Goal: Use online tool/utility

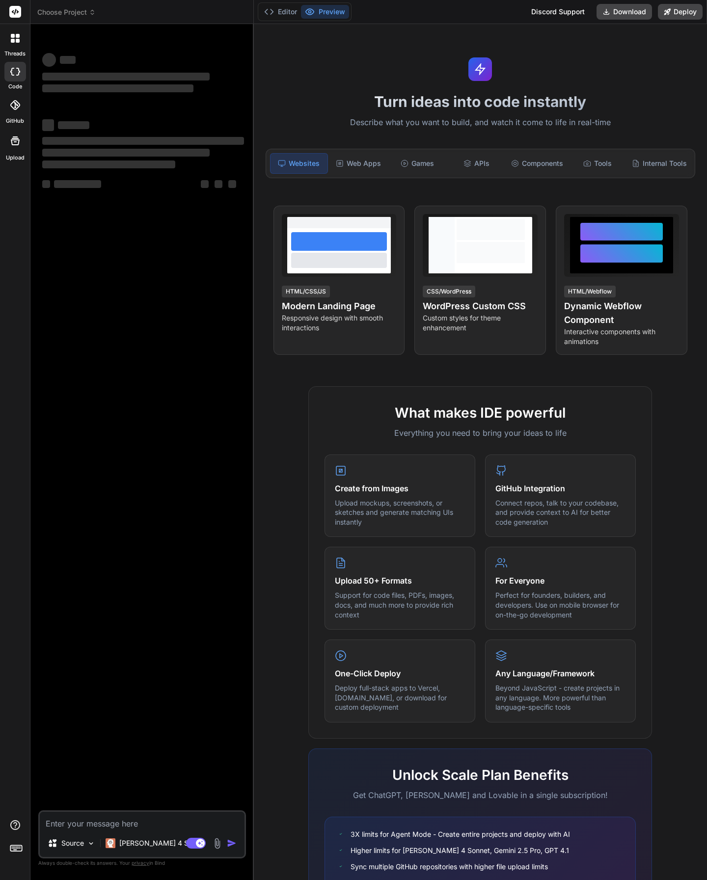
type textarea "x"
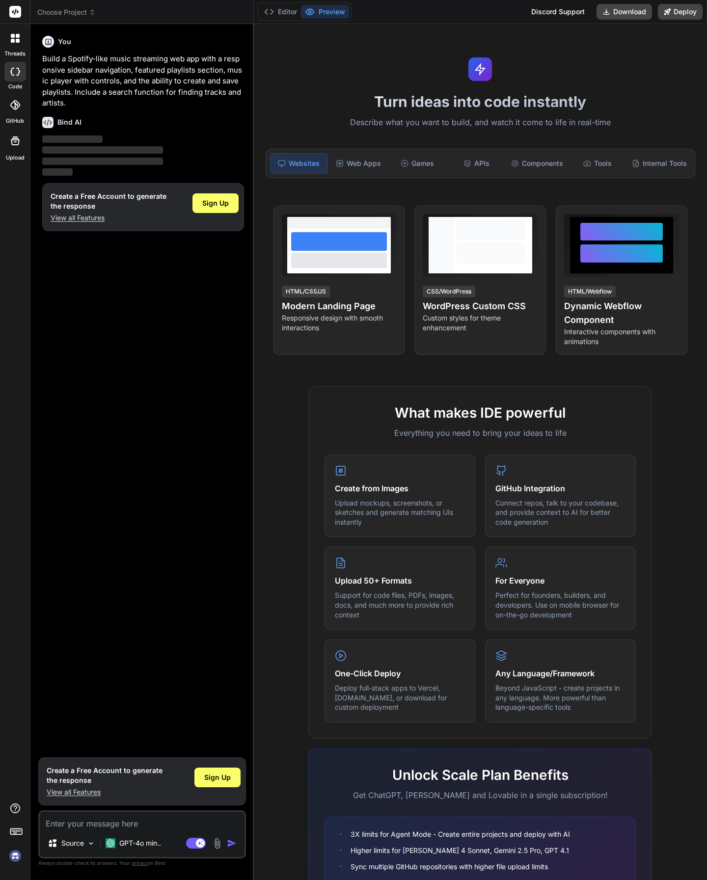
type textarea "x"
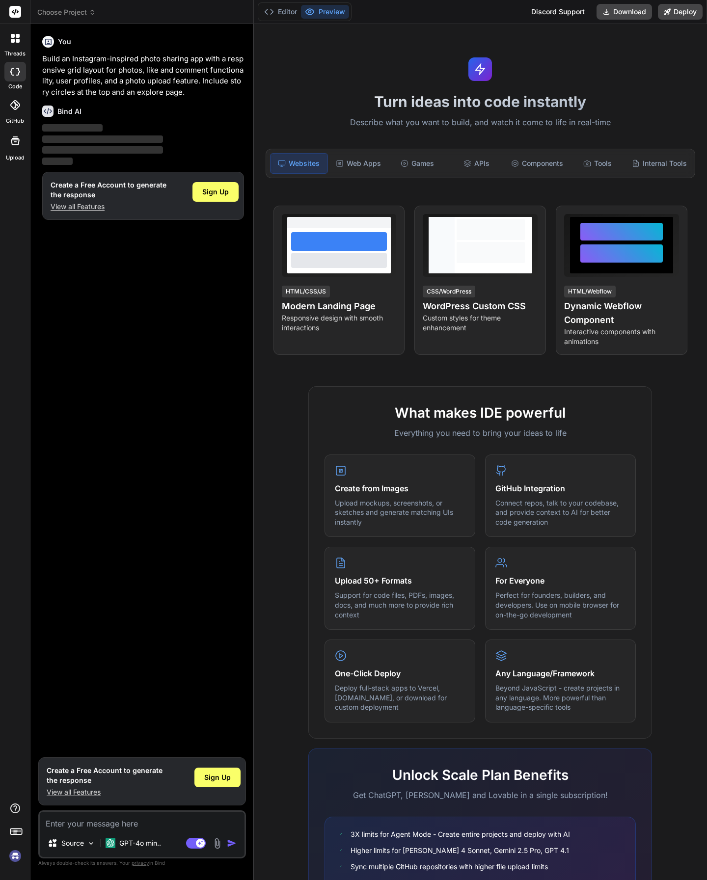
type textarea "x"
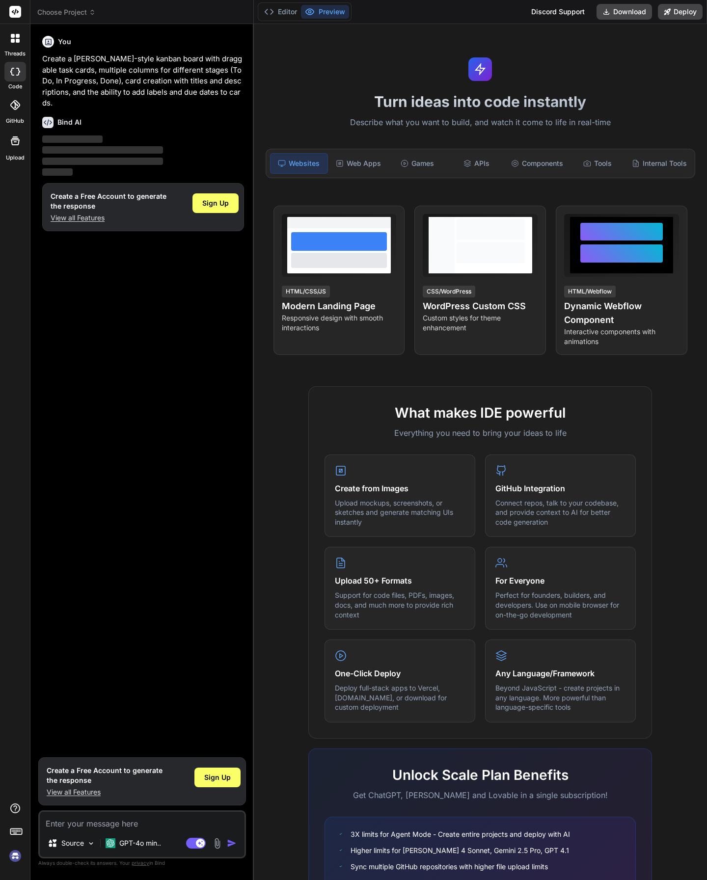
type textarea "x"
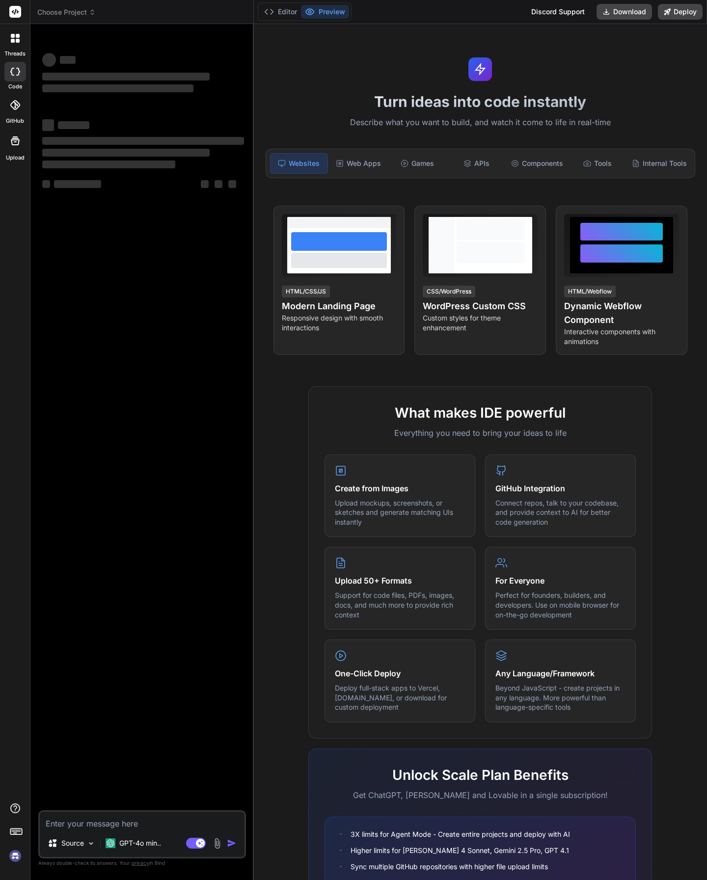
type textarea "x"
